Goal: Information Seeking & Learning: Learn about a topic

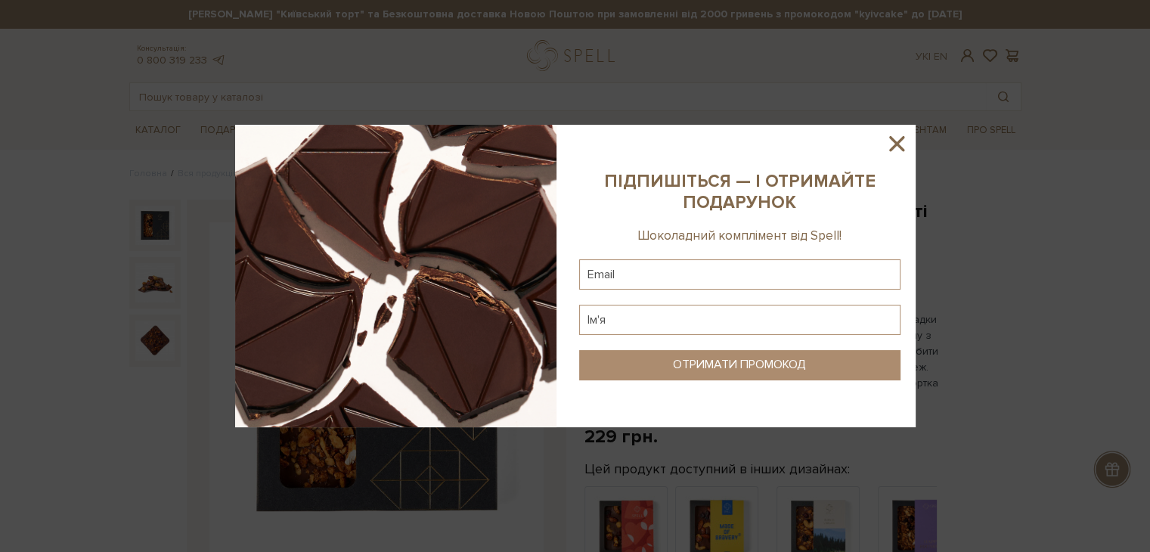
click at [907, 135] on icon at bounding box center [897, 144] width 26 height 26
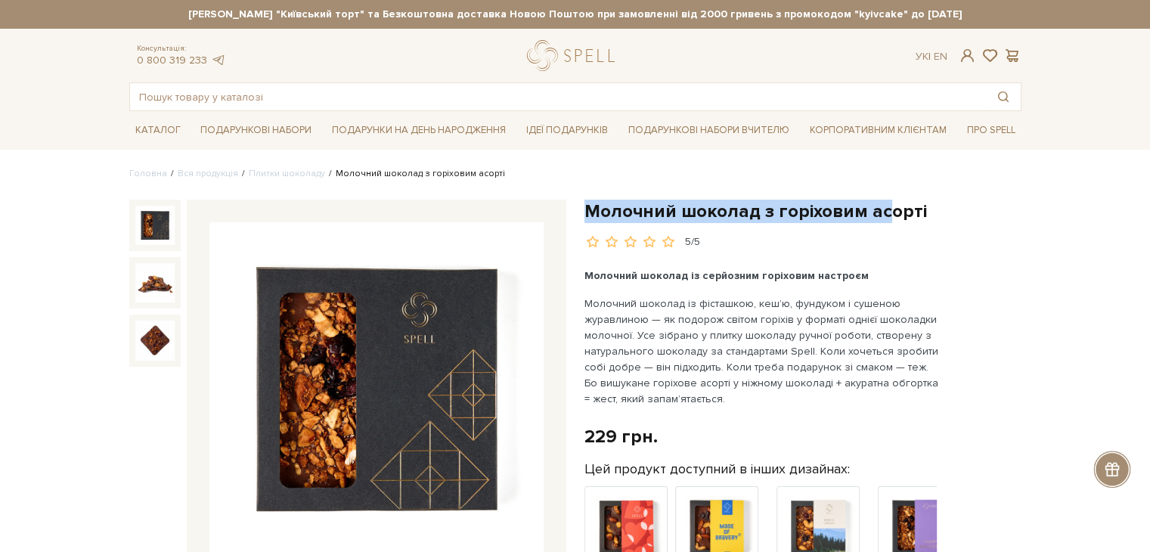
drag, startPoint x: 582, startPoint y: 211, endPoint x: 884, endPoint y: 208, distance: 301.8
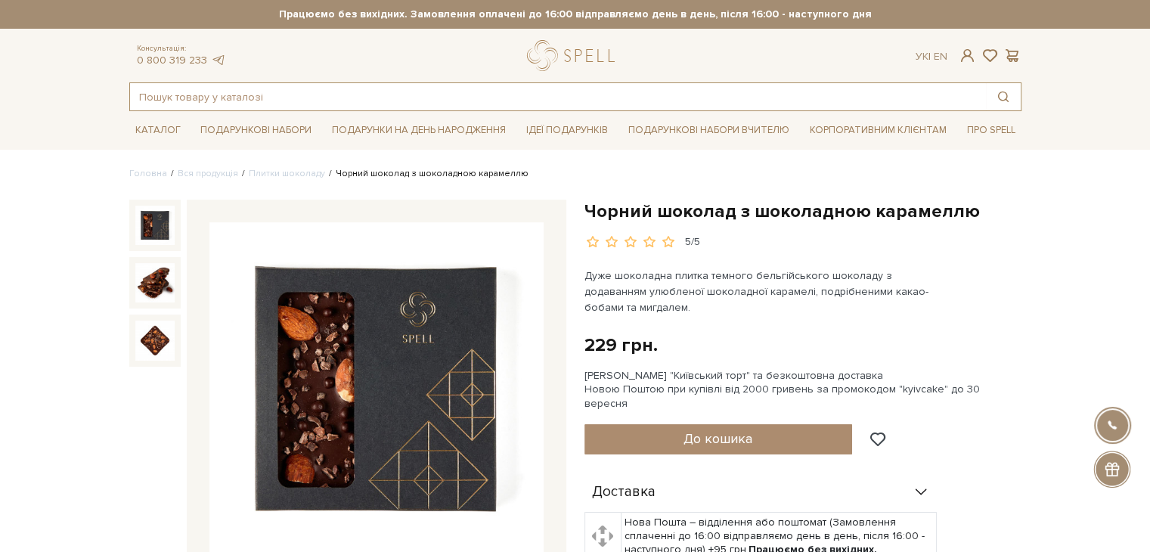
click at [374, 94] on input "text" at bounding box center [558, 96] width 856 height 27
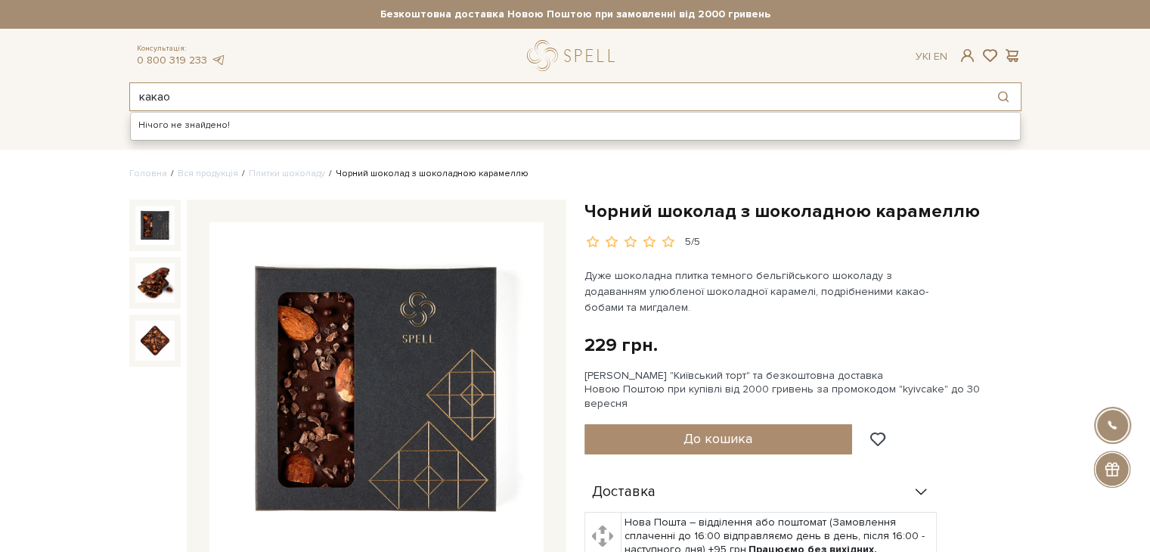
type input "какао"
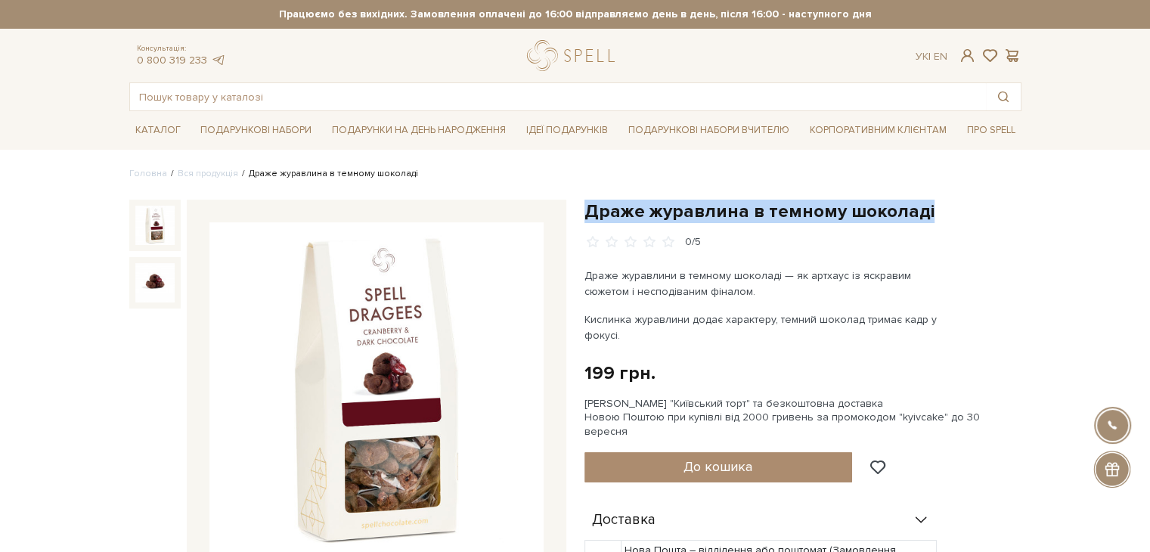
drag, startPoint x: 584, startPoint y: 213, endPoint x: 930, endPoint y: 213, distance: 346.4
click at [930, 213] on h1 "Драже журавлина в темному шоколаді" at bounding box center [803, 211] width 437 height 23
copy h1 "Драже журавлина в темному шоколаді"
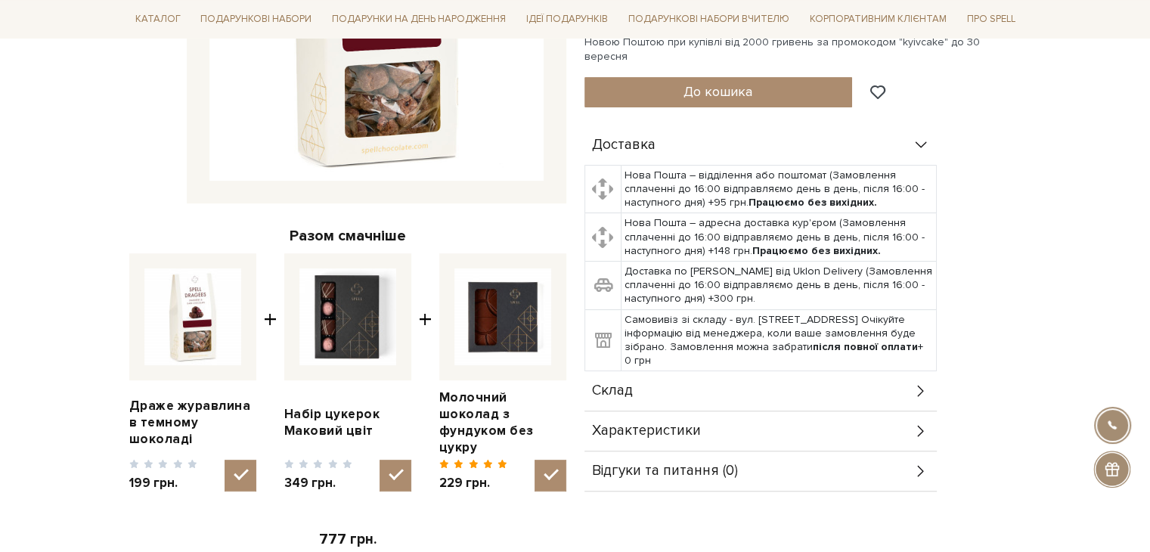
scroll to position [303, 0]
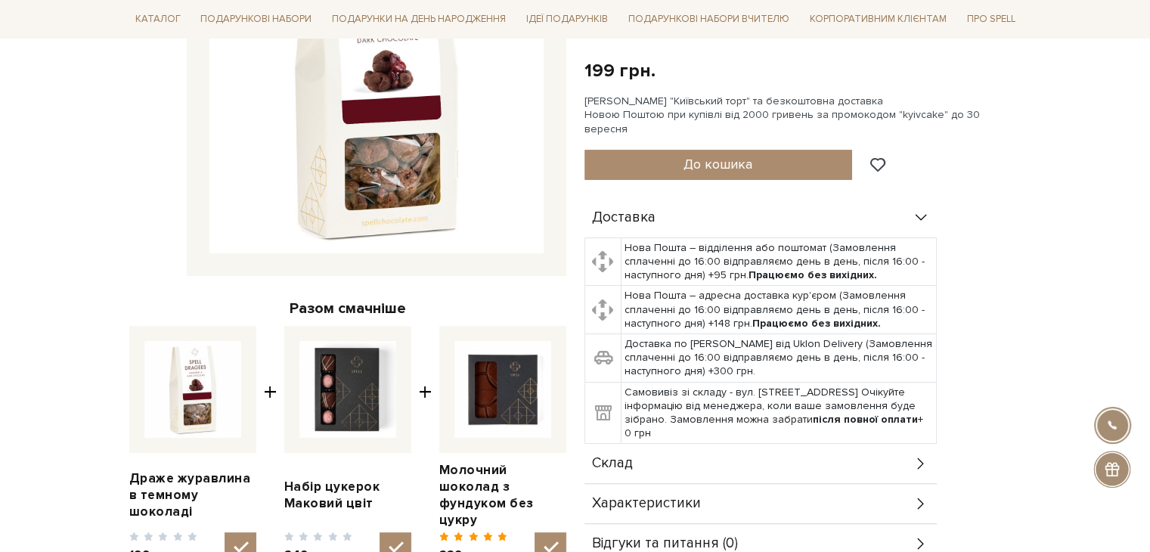
click at [678, 497] on span "Характеристики" at bounding box center [646, 504] width 109 height 14
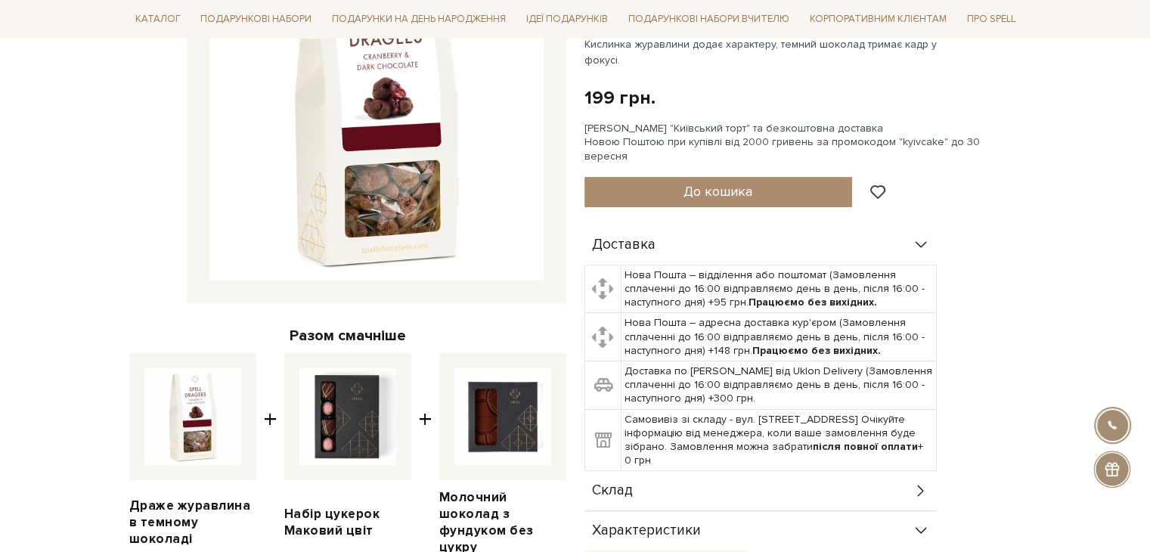
scroll to position [76, 0]
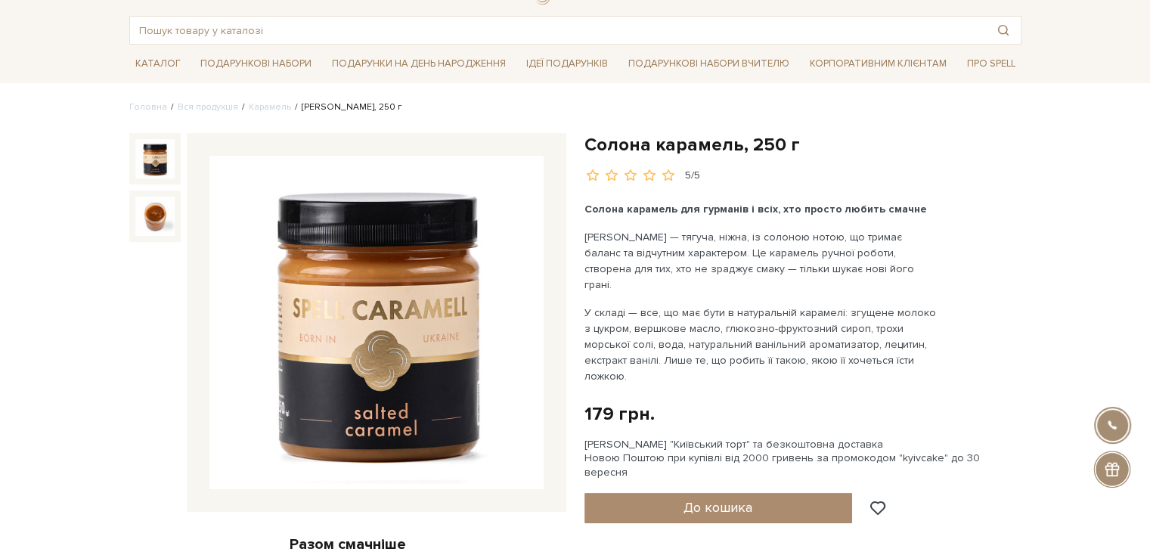
scroll to position [76, 0]
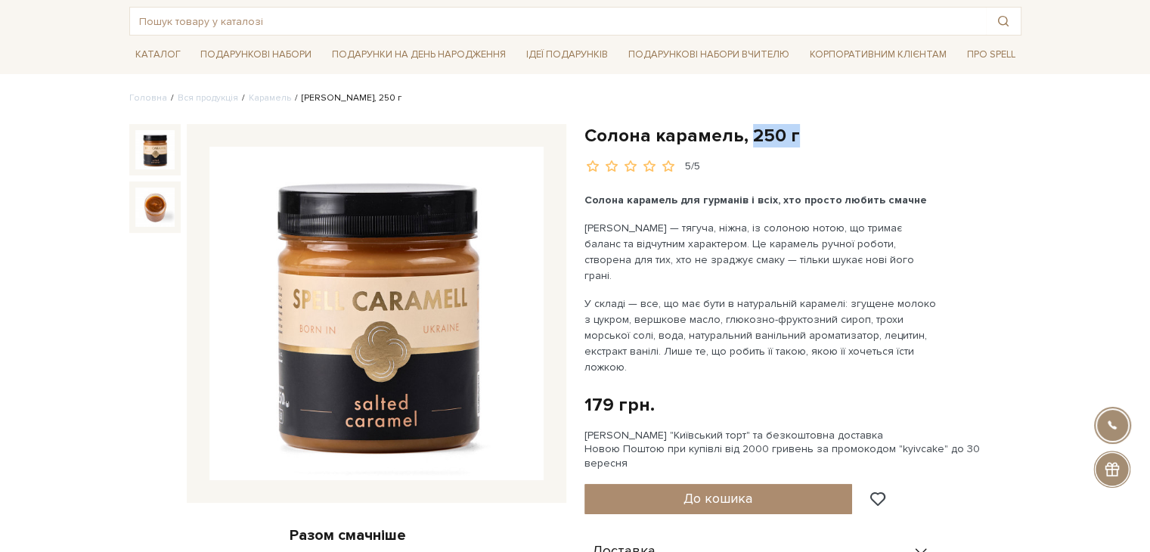
drag, startPoint x: 750, startPoint y: 133, endPoint x: 797, endPoint y: 138, distance: 47.2
click at [797, 138] on h1 "Солона карамель, 250 г" at bounding box center [803, 135] width 437 height 23
copy h1 "250 г"
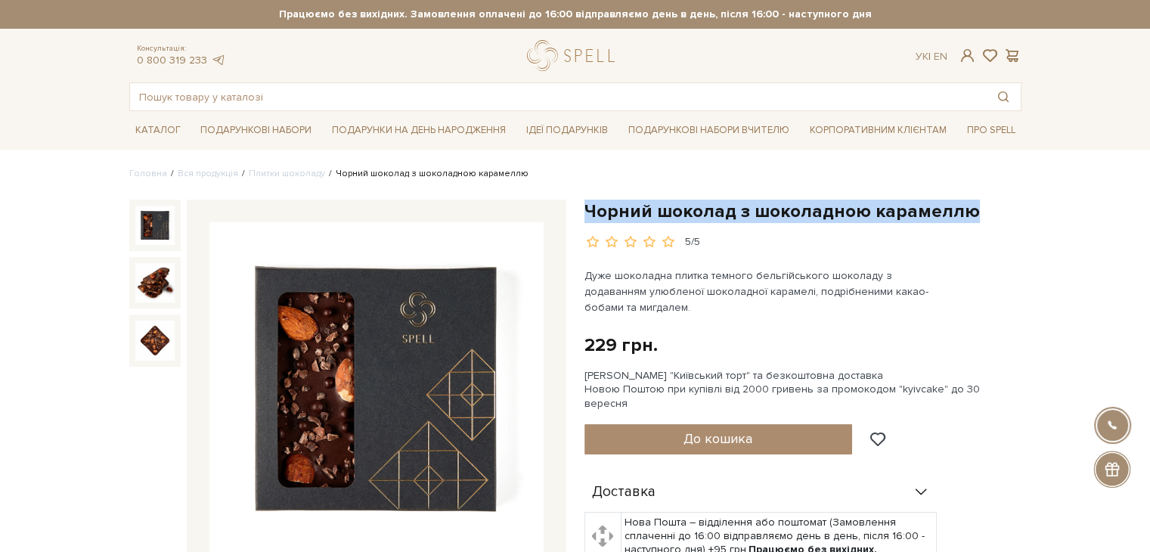
drag, startPoint x: 601, startPoint y: 210, endPoint x: 978, endPoint y: 207, distance: 376.7
click at [978, 207] on h1 "Чорний шоколад з шоколадною карамеллю" at bounding box center [803, 211] width 437 height 23
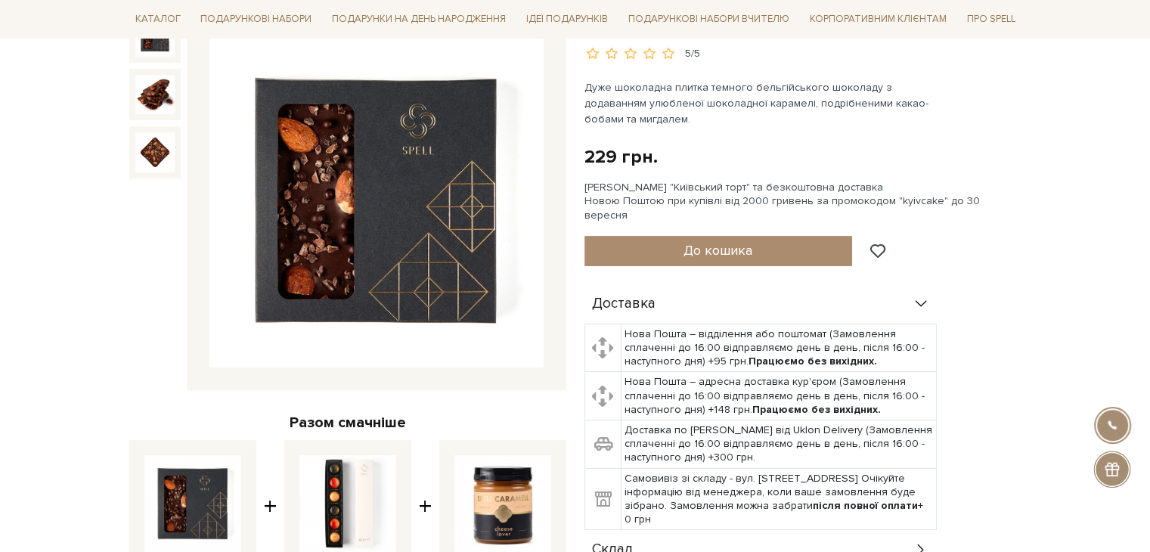
scroll to position [378, 0]
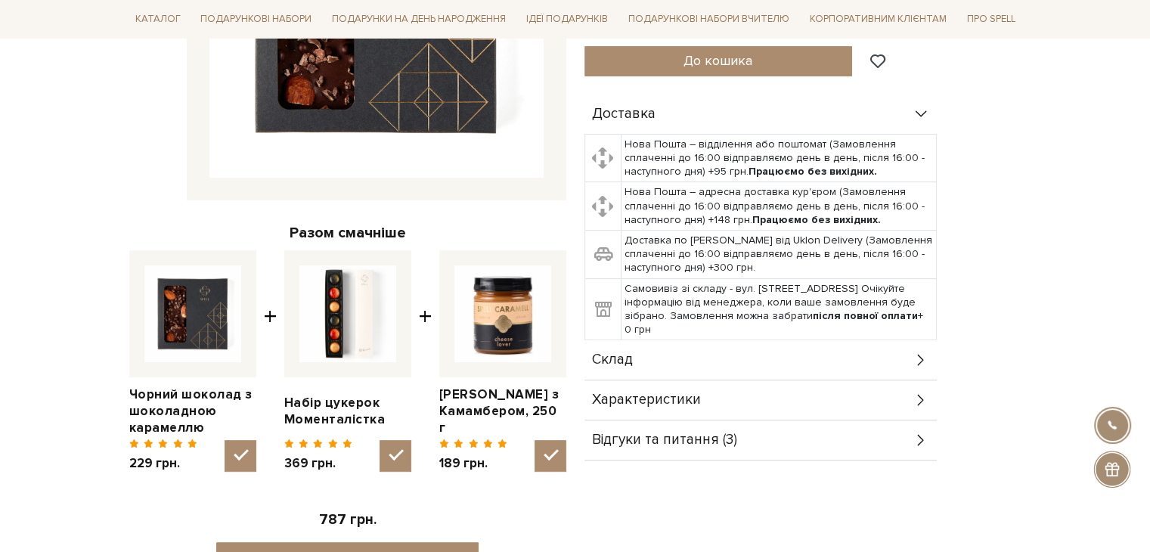
click at [773, 347] on div "Склад" at bounding box center [761, 359] width 352 height 39
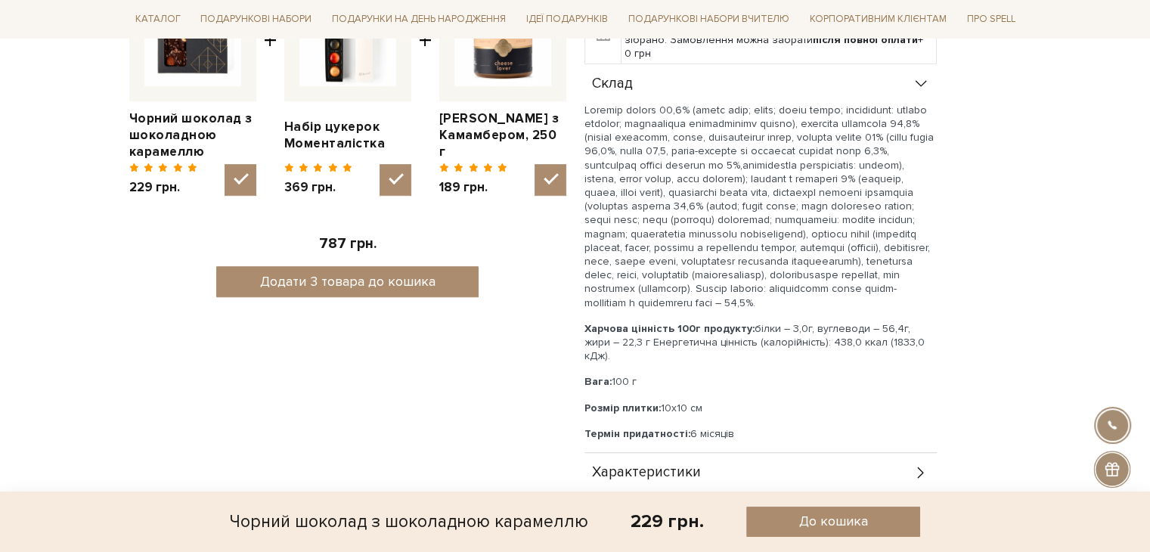
scroll to position [832, 0]
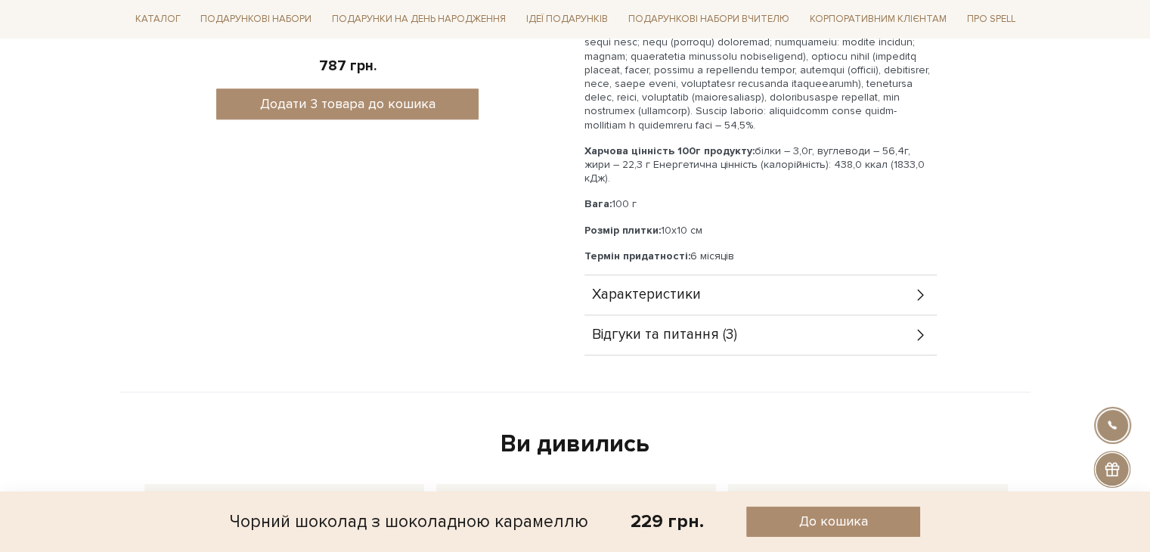
click at [750, 275] on div "Характеристики" at bounding box center [761, 294] width 352 height 39
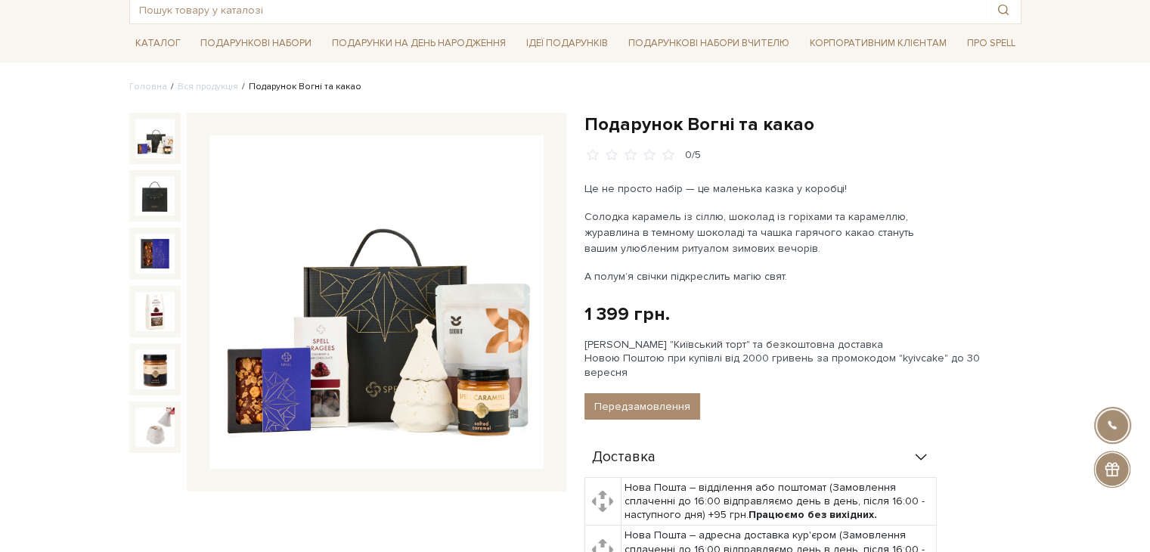
scroll to position [529, 0]
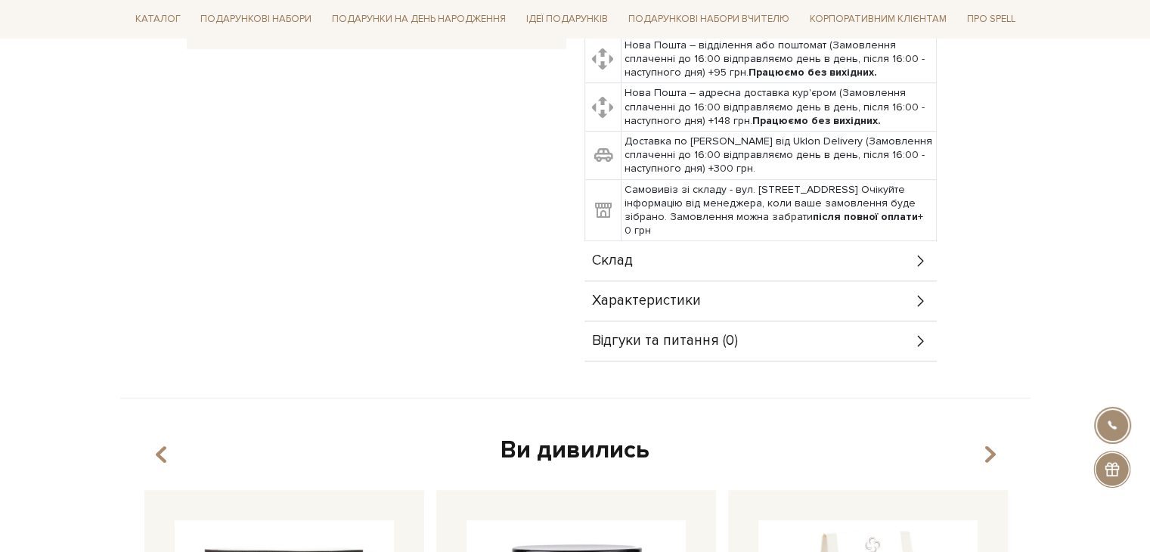
click at [697, 294] on span "Характеристики" at bounding box center [646, 301] width 109 height 14
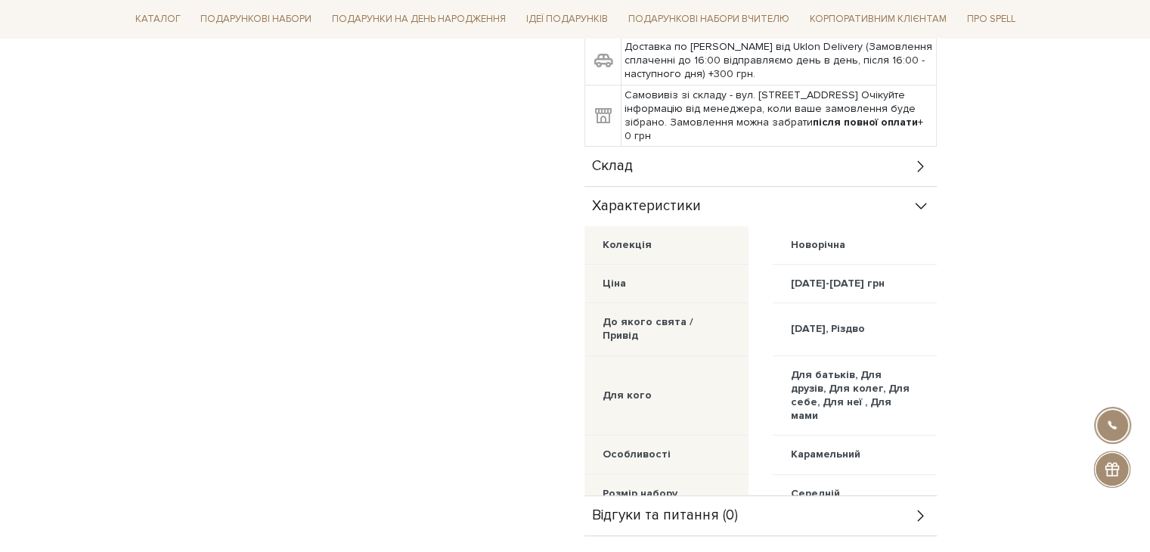
scroll to position [454, 0]
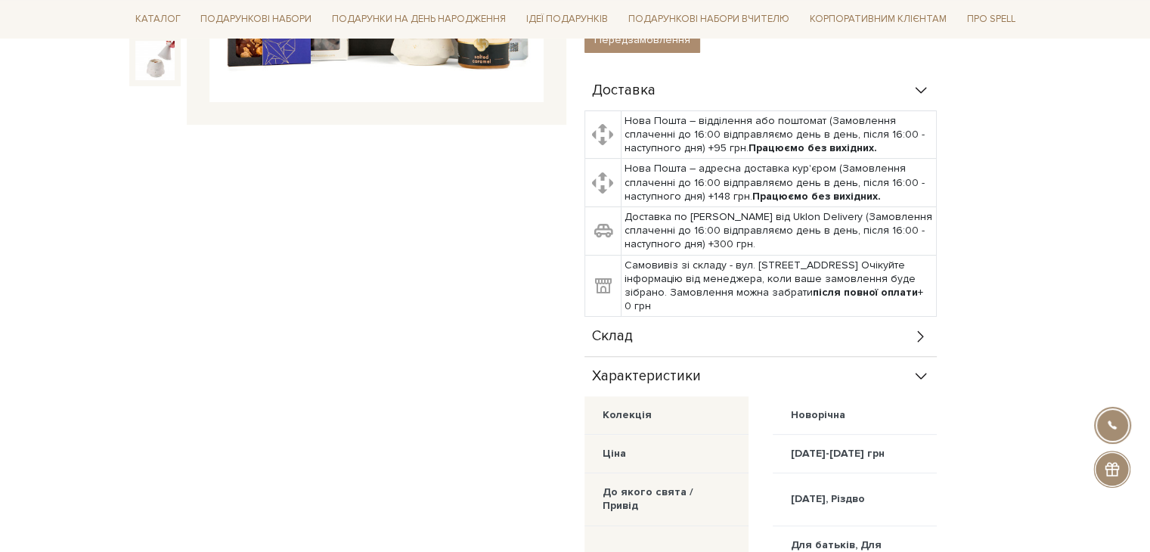
click at [708, 324] on div "Склад" at bounding box center [761, 336] width 352 height 39
